Goal: Book appointment/travel/reservation

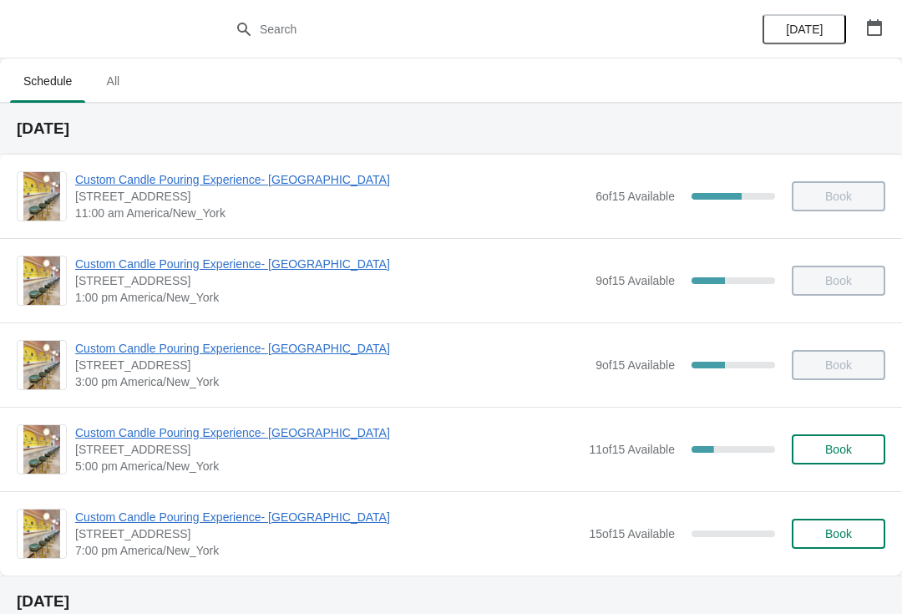
click at [249, 451] on span "[STREET_ADDRESS]" at bounding box center [327, 449] width 505 height 17
click at [306, 433] on span "Custom Candle Pouring Experience- [GEOGRAPHIC_DATA]" at bounding box center [327, 432] width 505 height 17
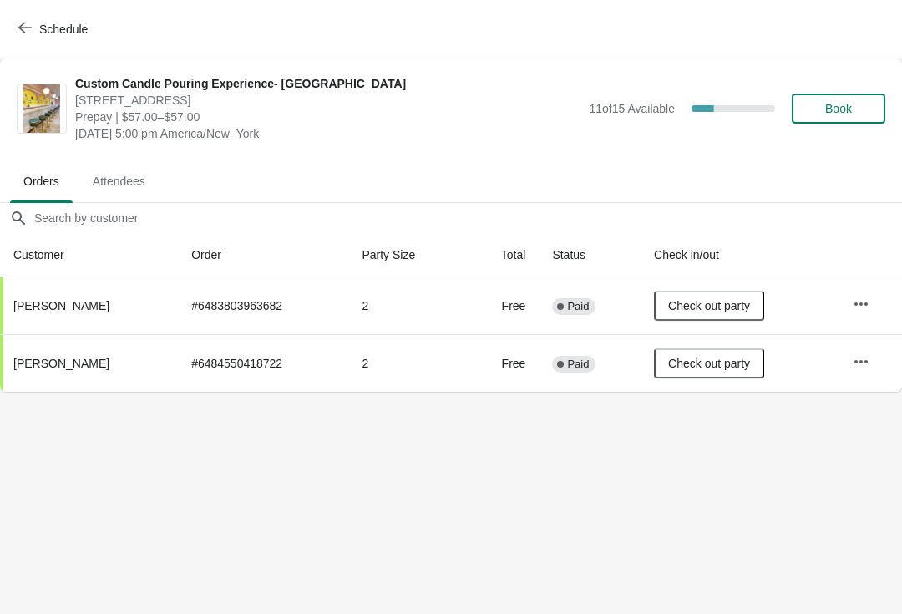
click at [21, 18] on button "Schedule" at bounding box center [54, 29] width 93 height 30
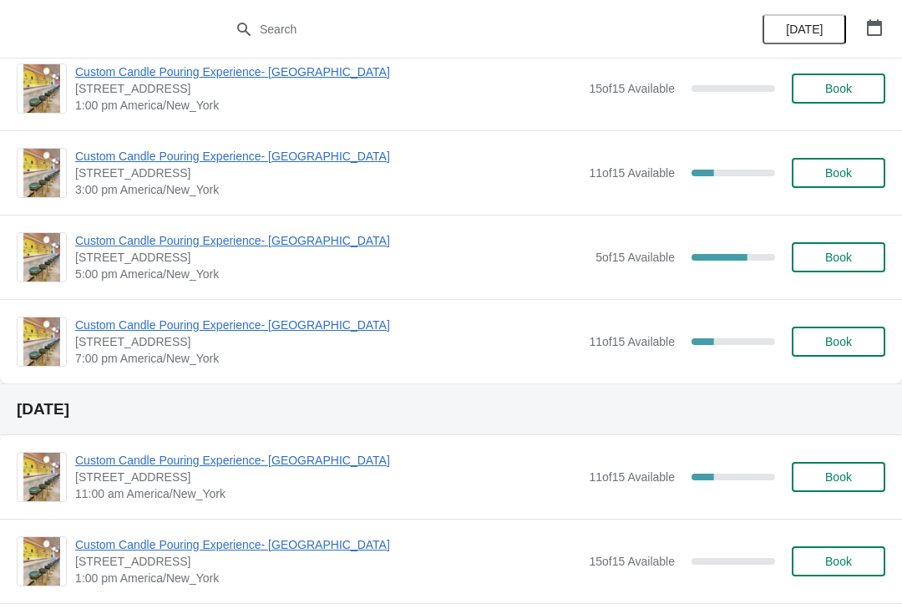
scroll to position [680, 0]
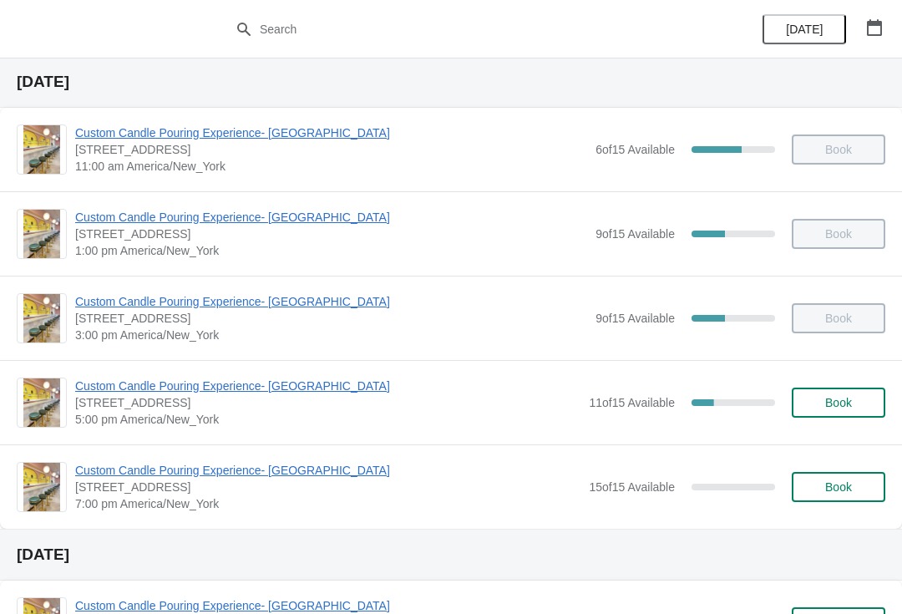
scroll to position [51, 0]
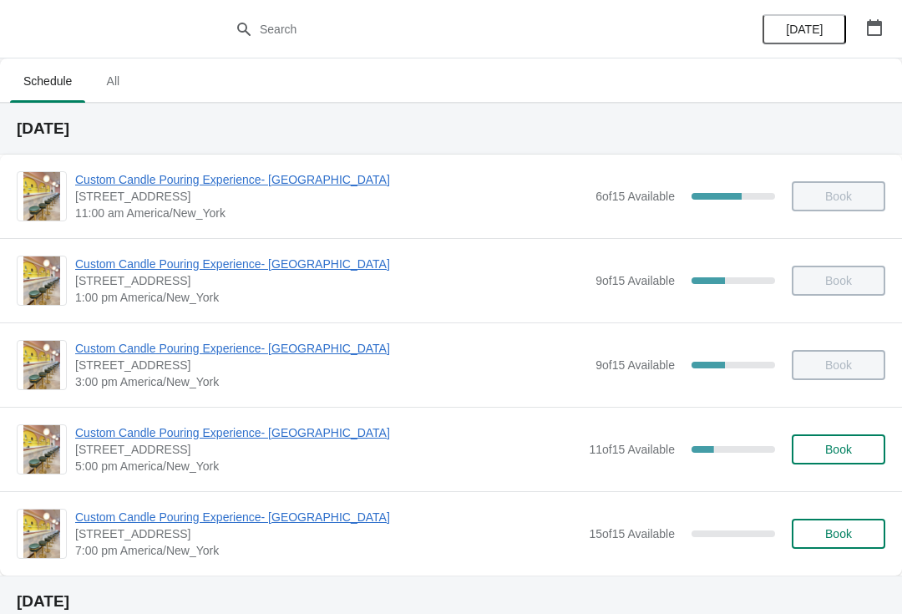
click at [202, 417] on div "Custom Candle Pouring Experience- Delray Beach 415 East Atlantic Avenue, Delray…" at bounding box center [451, 449] width 902 height 84
click at [177, 437] on span "Custom Candle Pouring Experience- [GEOGRAPHIC_DATA]" at bounding box center [327, 432] width 505 height 17
